Goal: Task Accomplishment & Management: Use online tool/utility

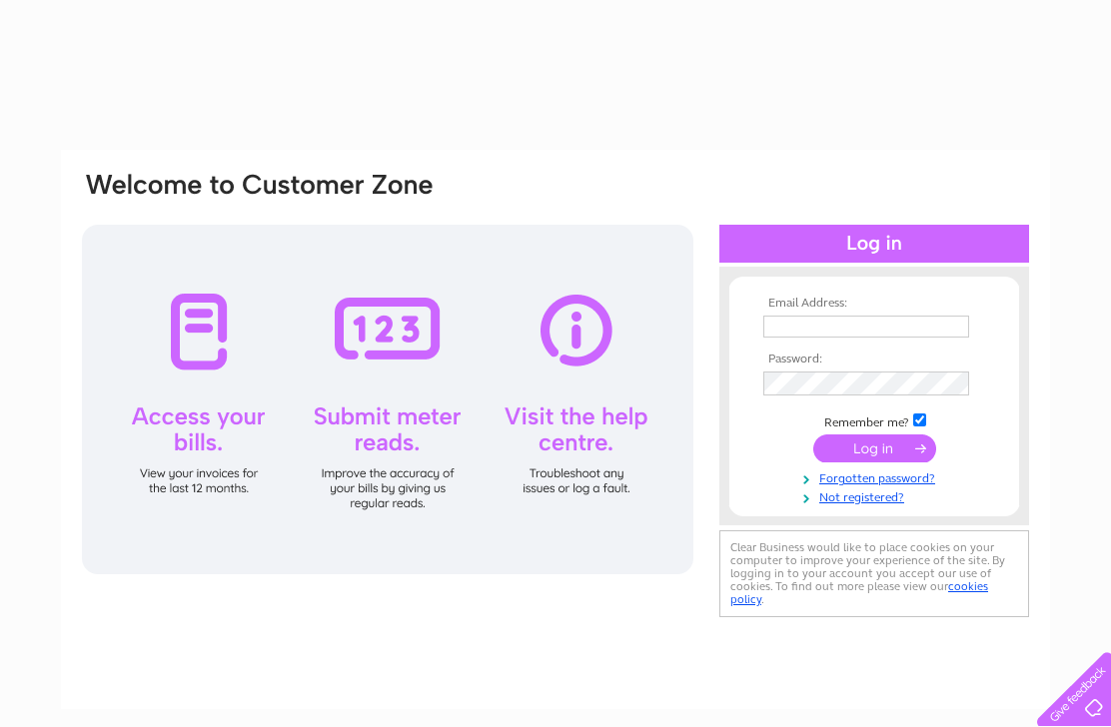
click at [854, 329] on input "text" at bounding box center [866, 327] width 206 height 22
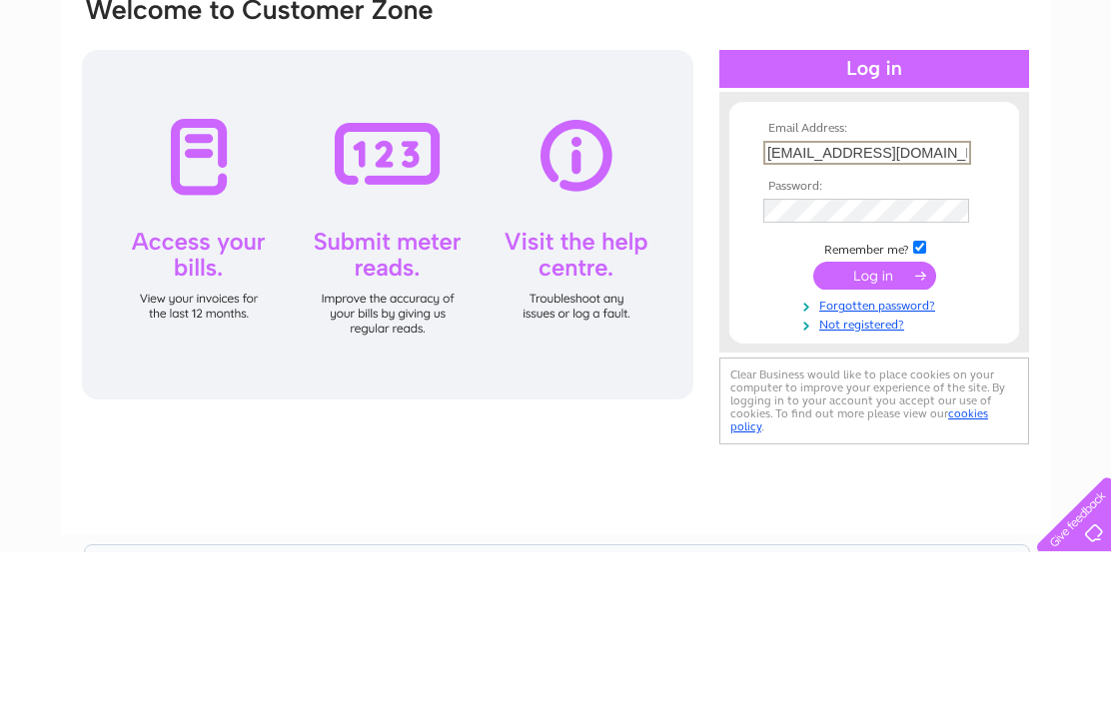
type input "mcarthurelectrical@icloud.com"
click at [880, 437] on input "submit" at bounding box center [874, 451] width 123 height 28
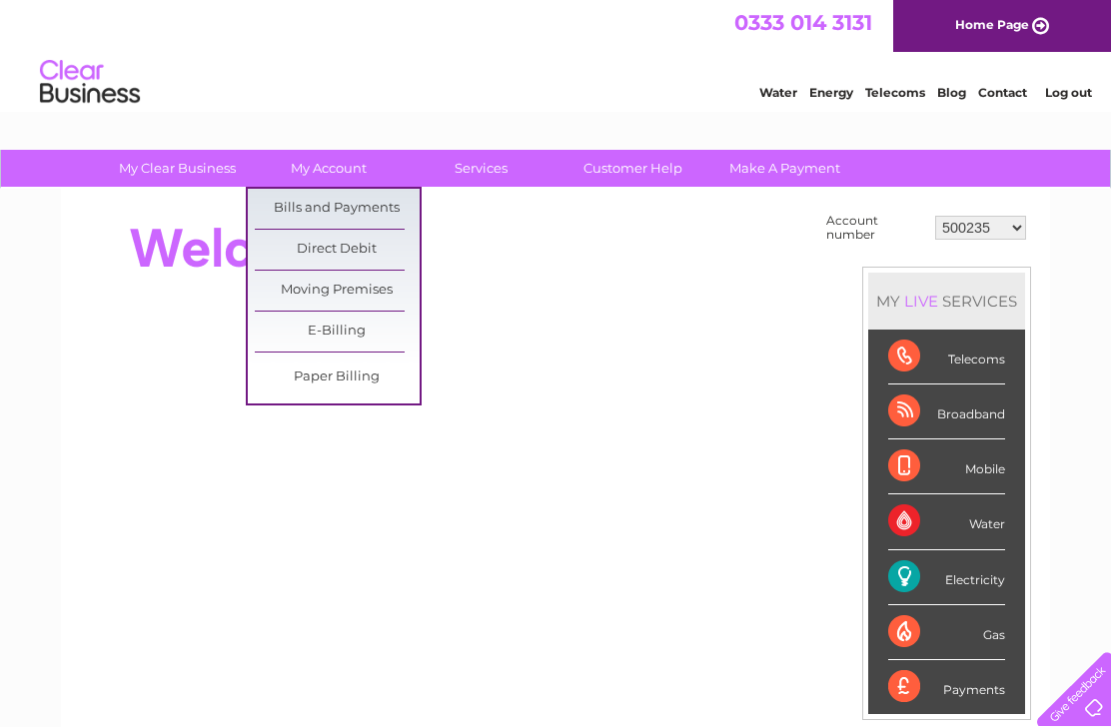
click at [375, 215] on link "Bills and Payments" at bounding box center [337, 209] width 165 height 40
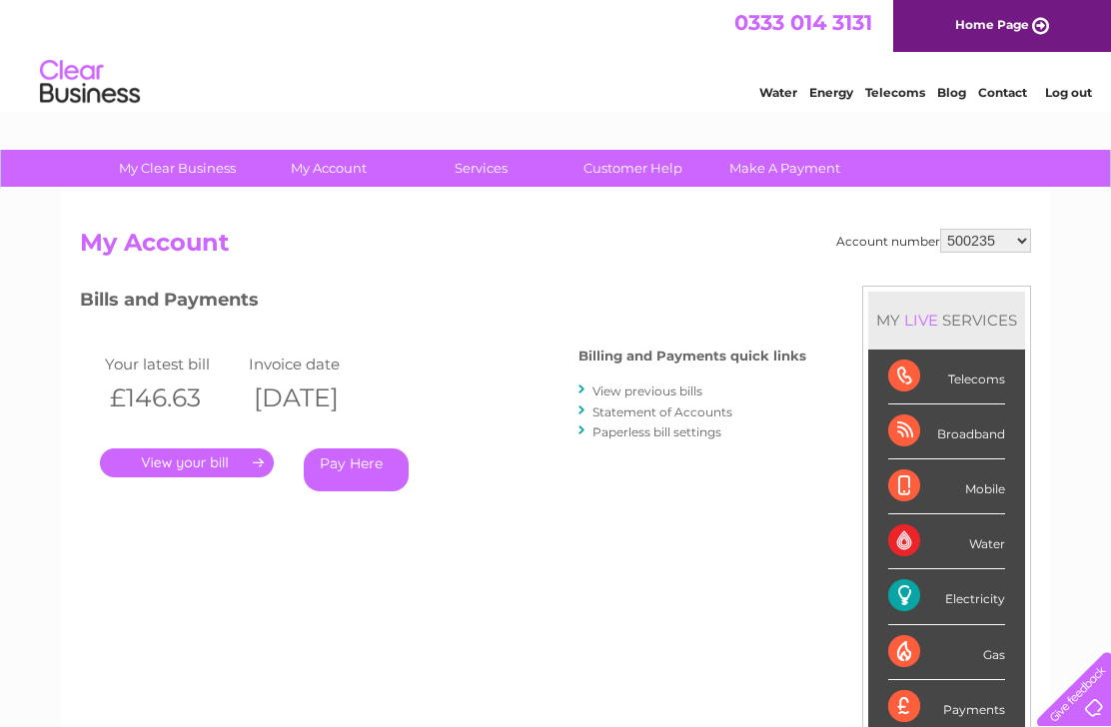
click at [237, 461] on link "." at bounding box center [187, 463] width 174 height 29
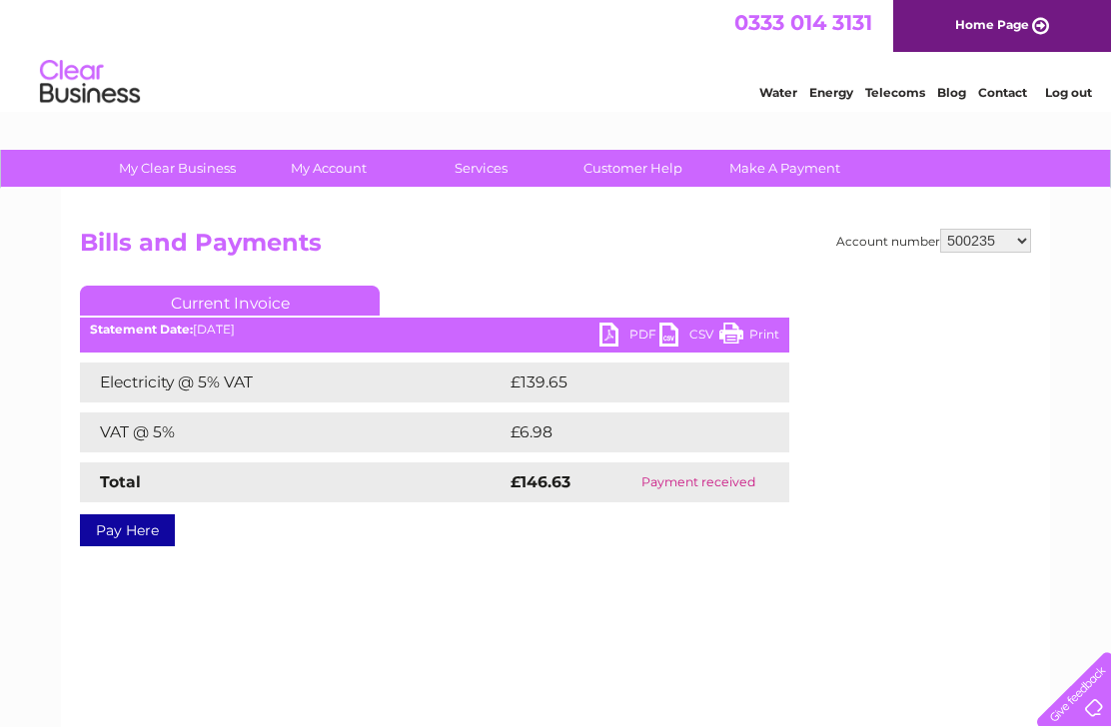
click at [609, 333] on link "PDF" at bounding box center [629, 337] width 60 height 29
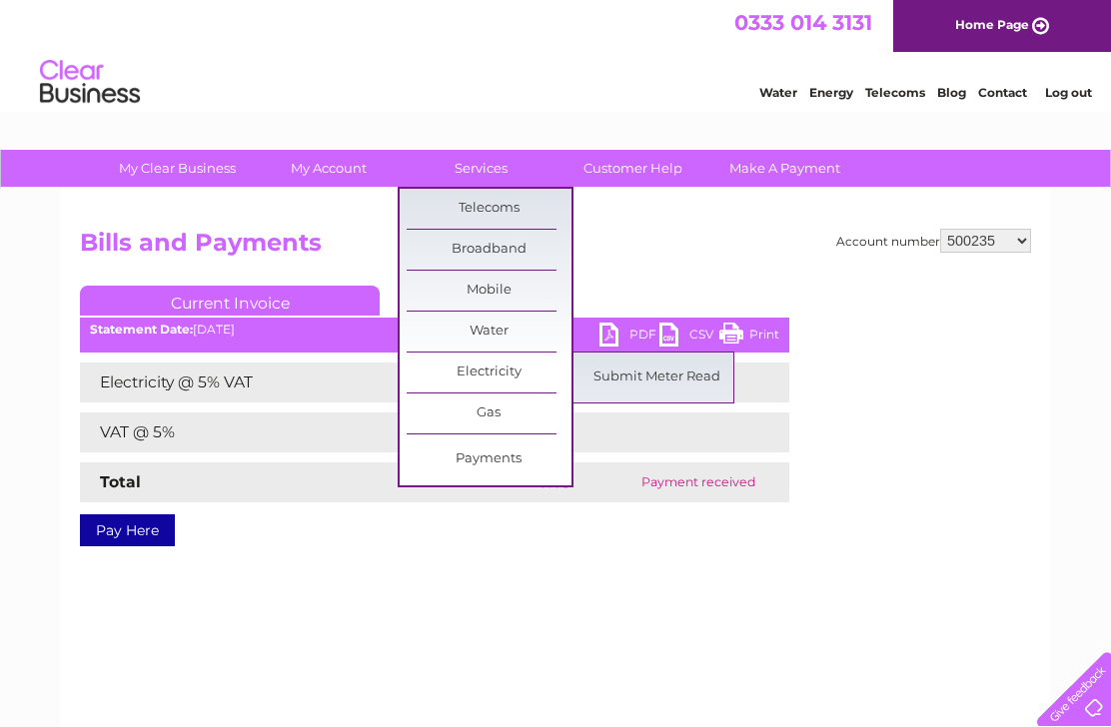
click at [684, 375] on link "Submit Meter Read" at bounding box center [656, 378] width 165 height 40
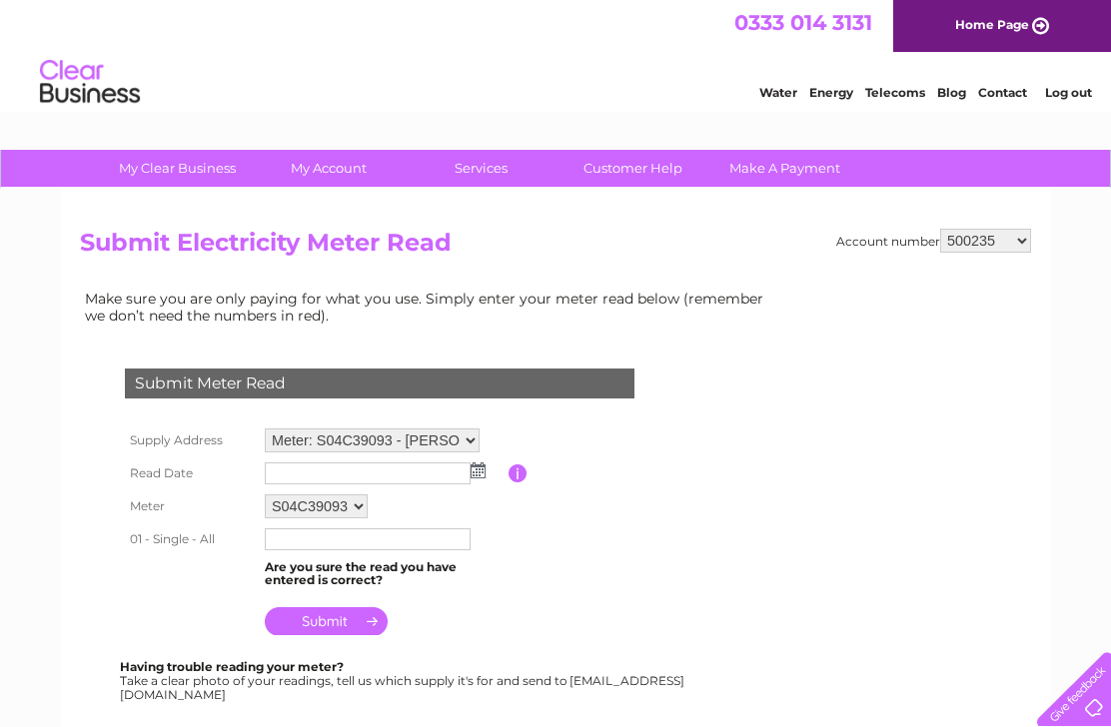
click at [382, 480] on input "text" at bounding box center [368, 474] width 206 height 22
click at [516, 478] on input "button" at bounding box center [518, 475] width 19 height 18
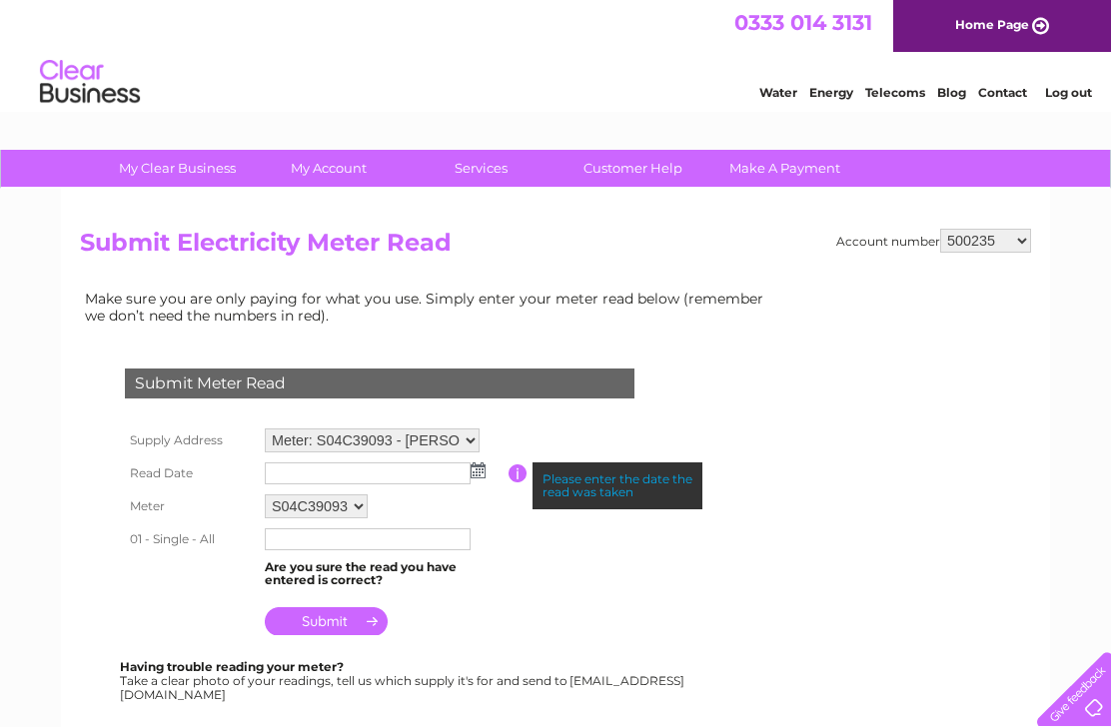
click at [475, 479] on img at bounding box center [478, 471] width 15 height 16
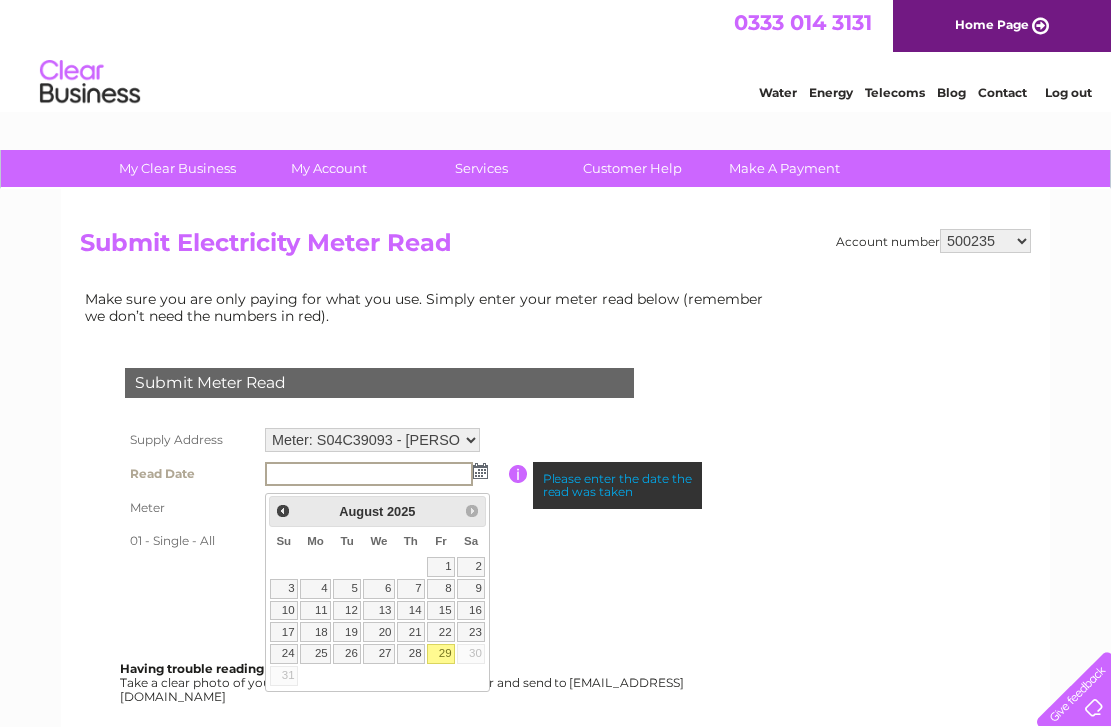
click at [437, 654] on link "29" at bounding box center [441, 654] width 28 height 20
type input "2025/08/29"
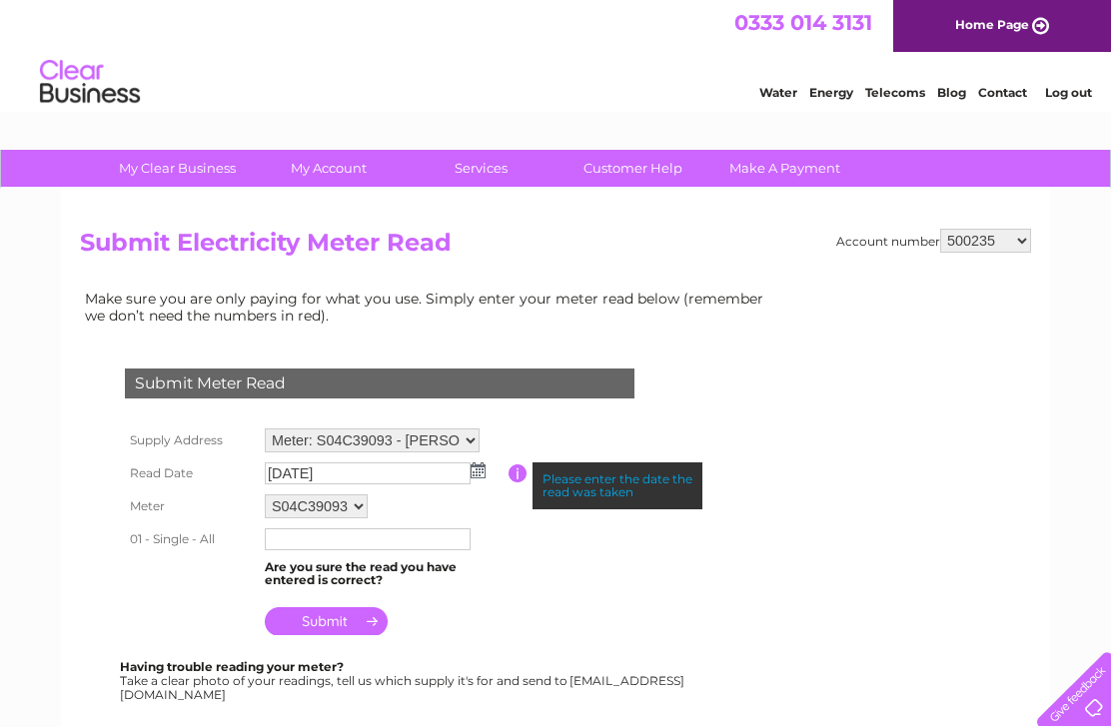
click at [398, 550] on input "text" at bounding box center [368, 539] width 206 height 22
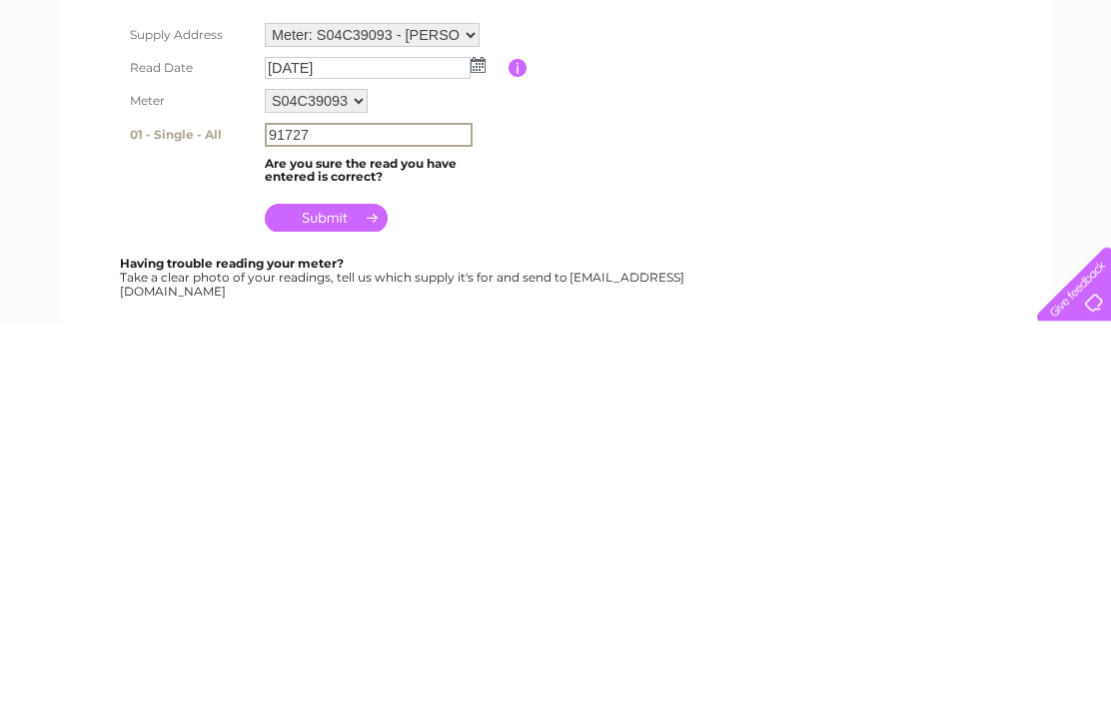
type input "91727"
click at [367, 609] on input "submit" at bounding box center [326, 623] width 123 height 28
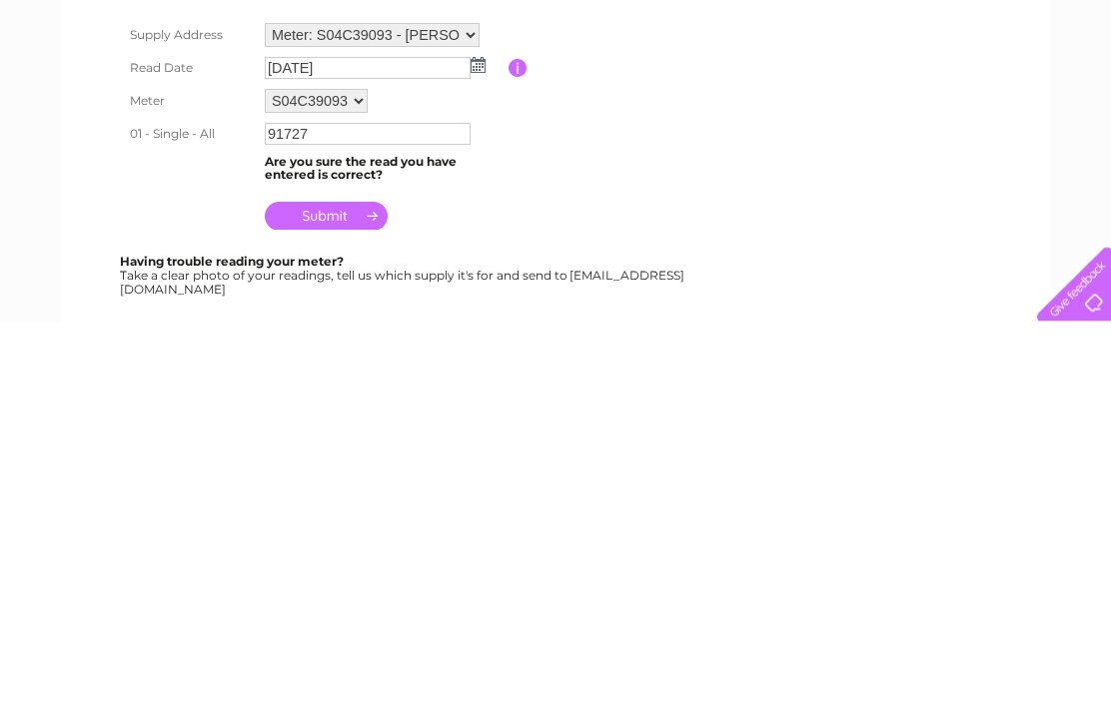
scroll to position [406, 0]
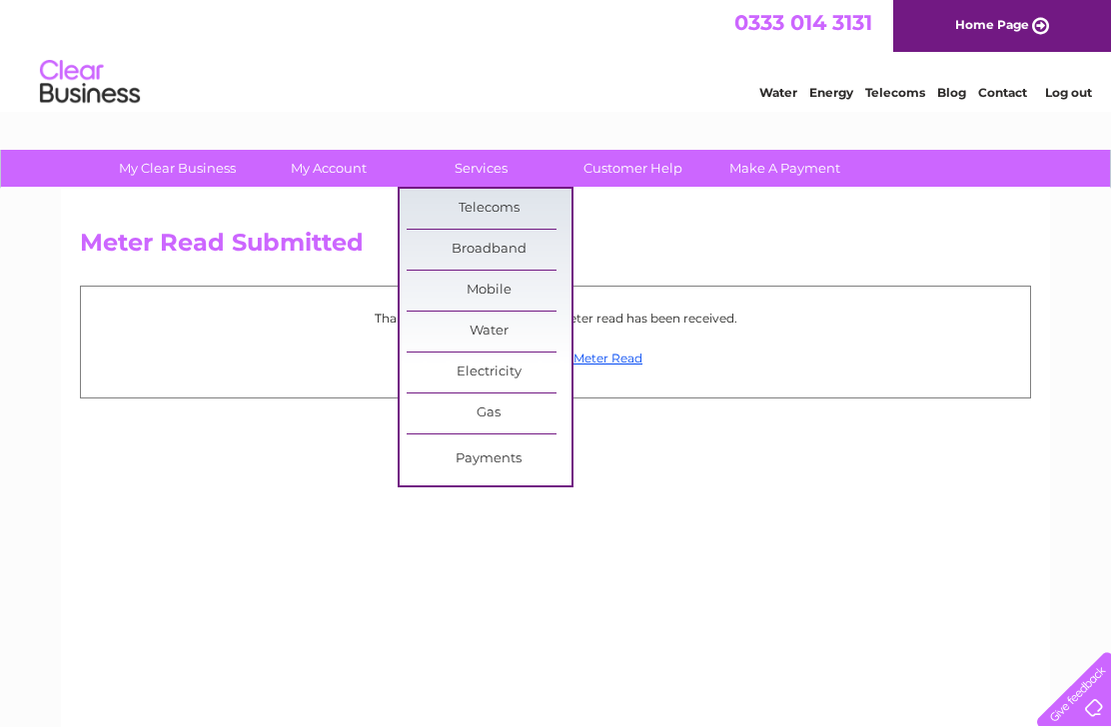
click at [495, 468] on link "Payments" at bounding box center [489, 460] width 165 height 40
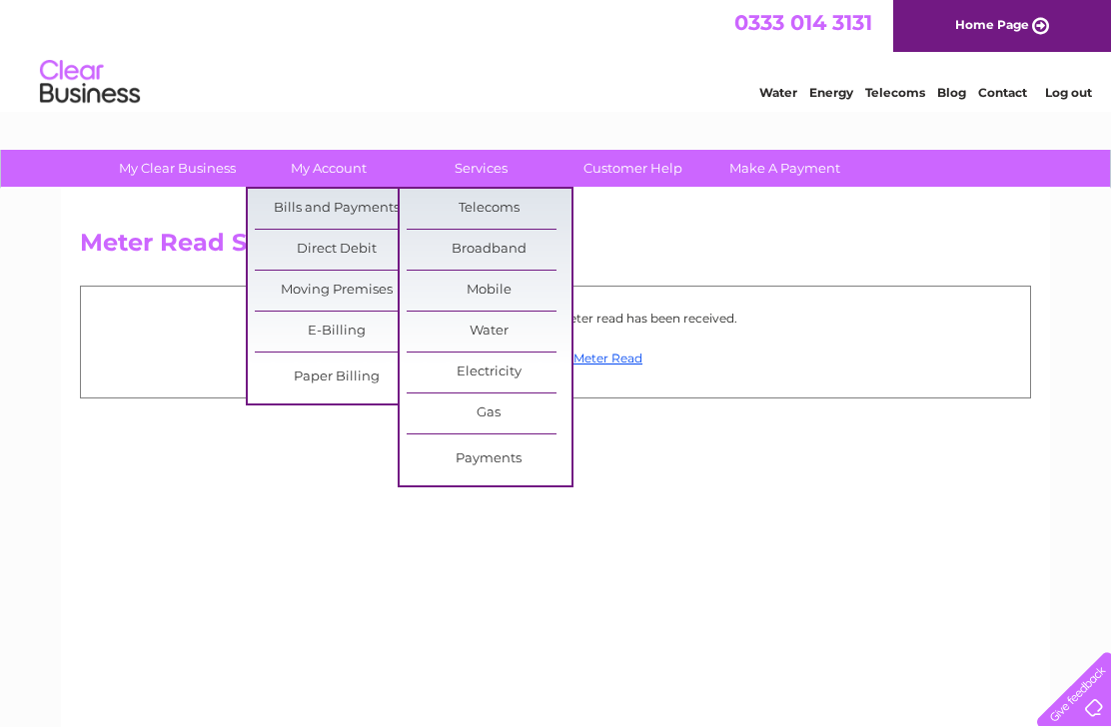
click at [357, 209] on link "Bills and Payments" at bounding box center [337, 209] width 165 height 40
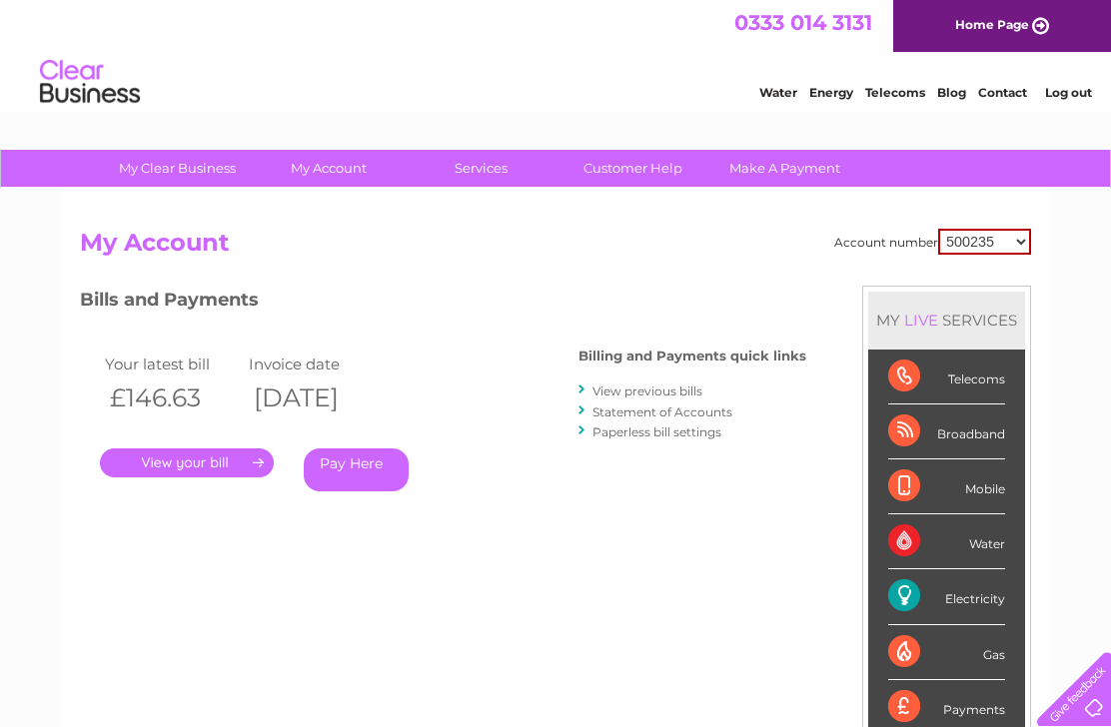
click at [1065, 100] on link "Log out" at bounding box center [1068, 92] width 47 height 15
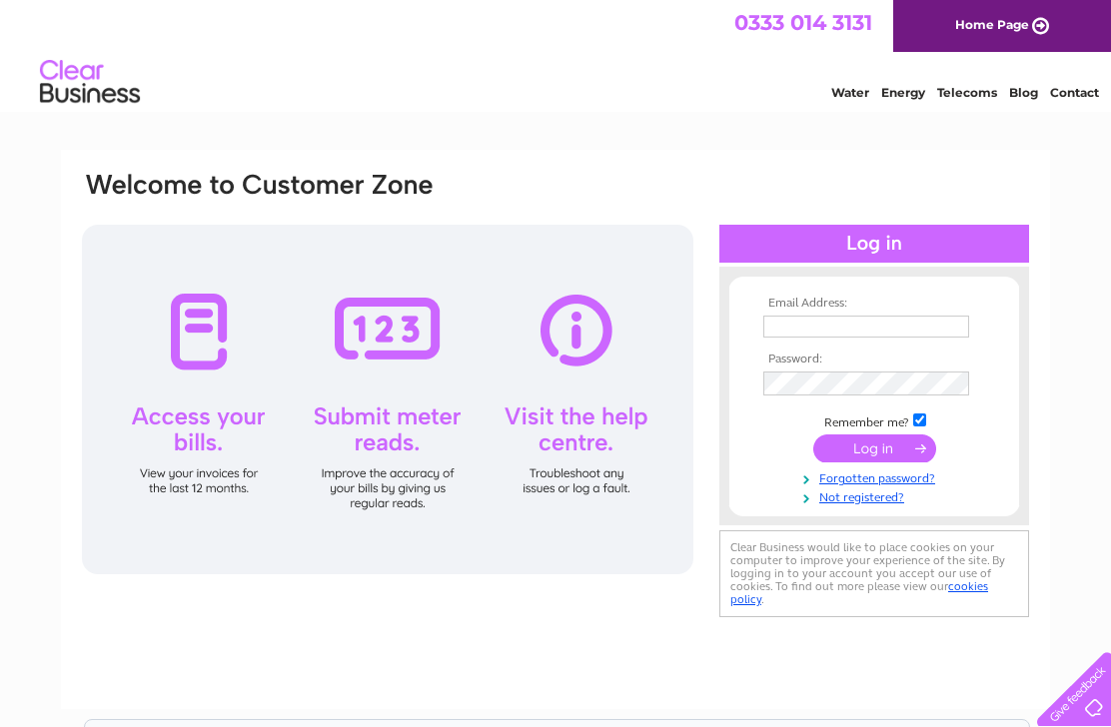
click at [887, 333] on input "text" at bounding box center [866, 327] width 206 height 22
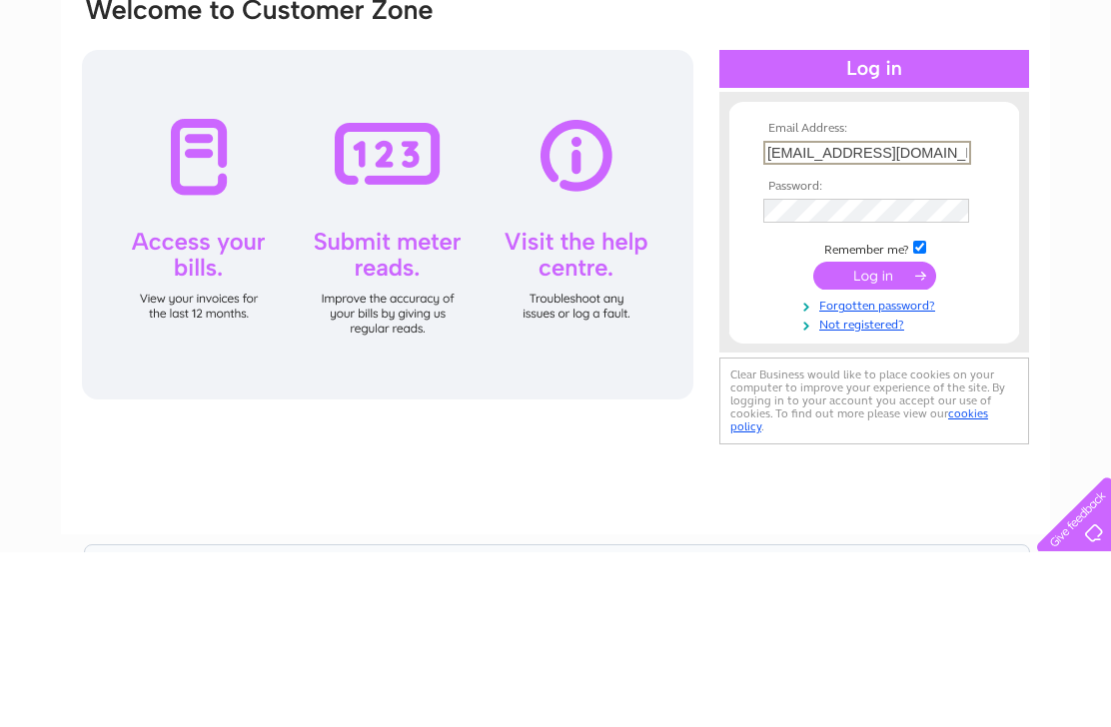
type input "[EMAIL_ADDRESS][DOMAIN_NAME]"
click at [880, 437] on input "submit" at bounding box center [874, 451] width 123 height 28
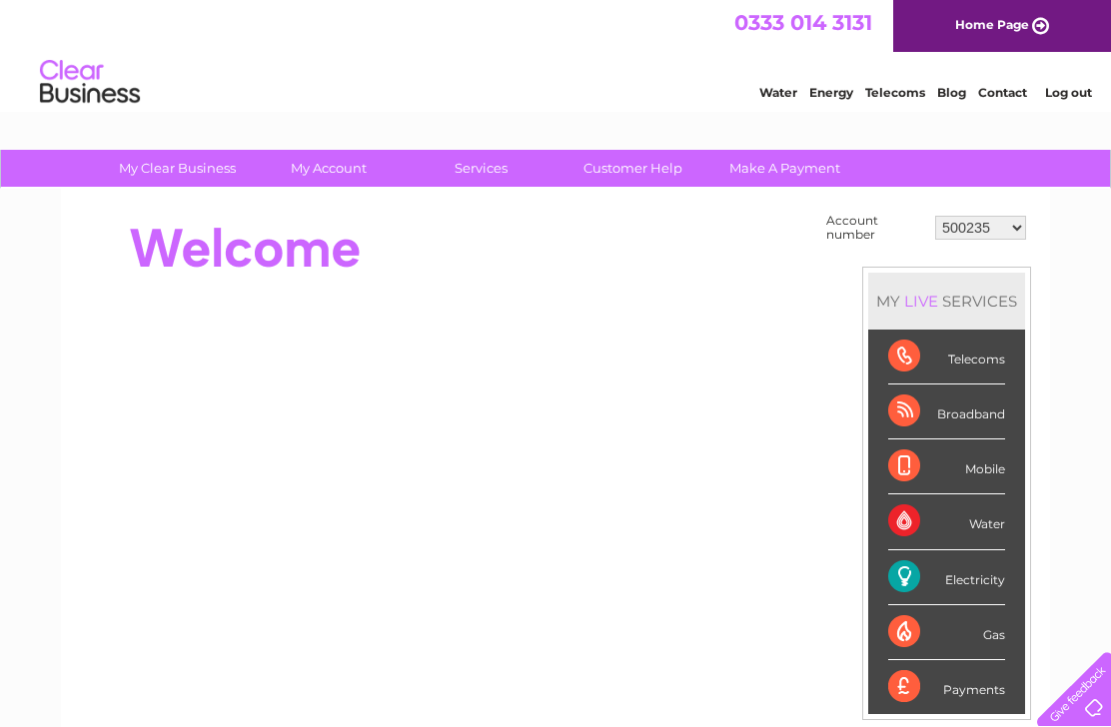
click at [990, 238] on select "500235 30321463" at bounding box center [980, 228] width 91 height 24
select select "30321463"
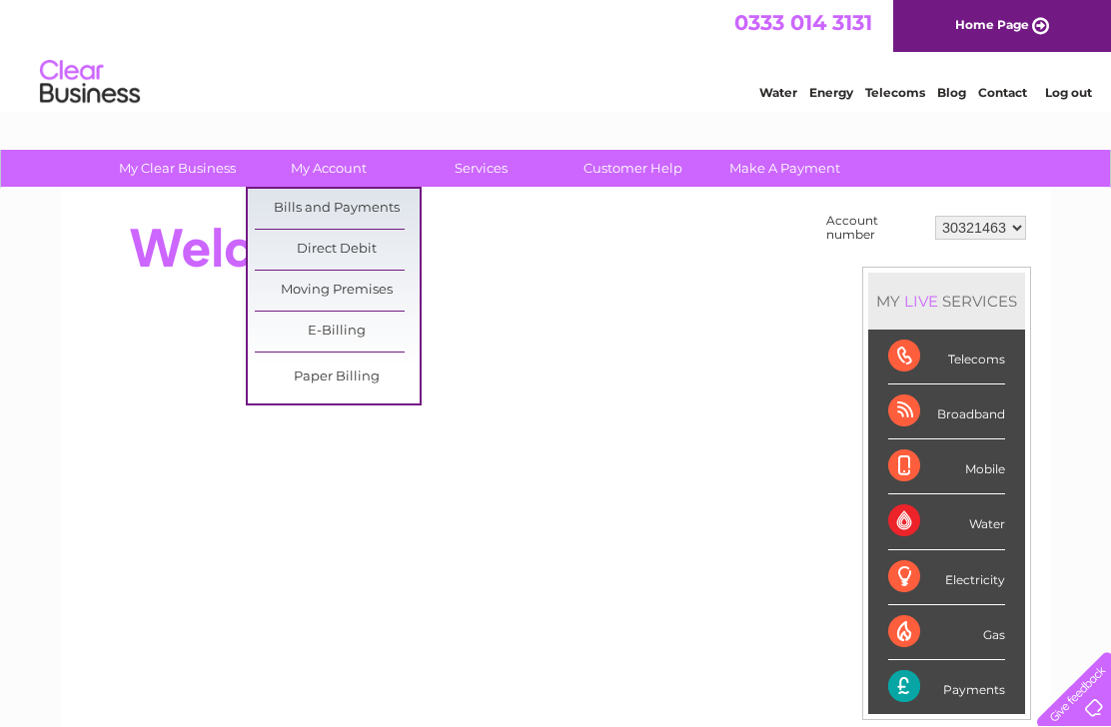
click at [391, 210] on link "Bills and Payments" at bounding box center [337, 209] width 165 height 40
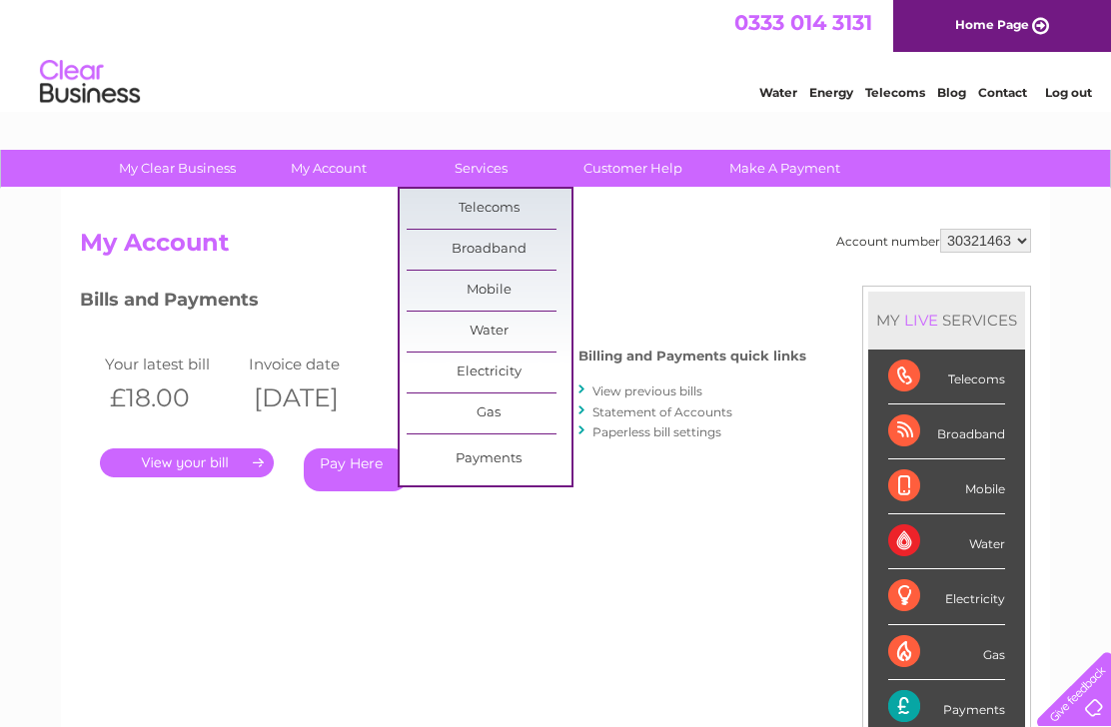
click at [1069, 93] on link "Log out" at bounding box center [1068, 92] width 47 height 15
